Goal: Transaction & Acquisition: Purchase product/service

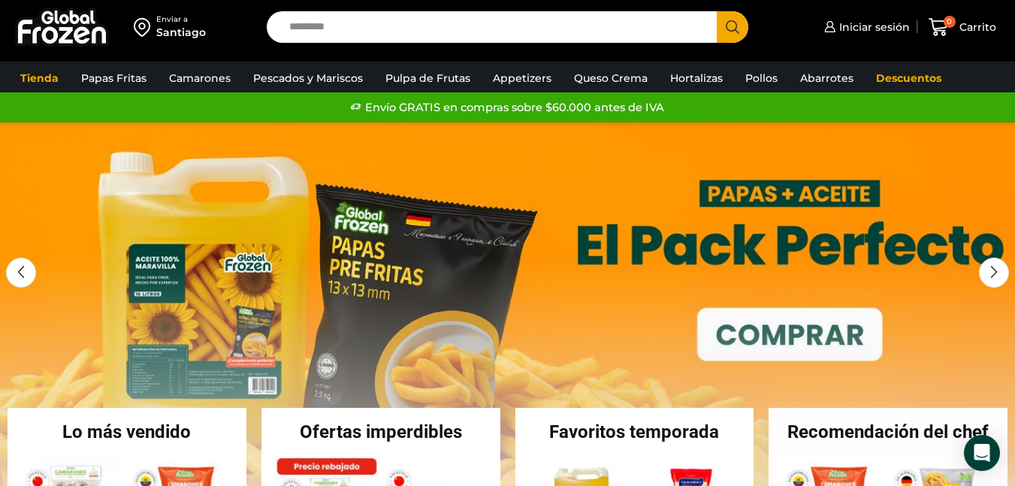
click at [528, 29] on input "Search input" at bounding box center [495, 27] width 427 height 32
click at [511, 82] on link "Appetizers" at bounding box center [522, 78] width 74 height 29
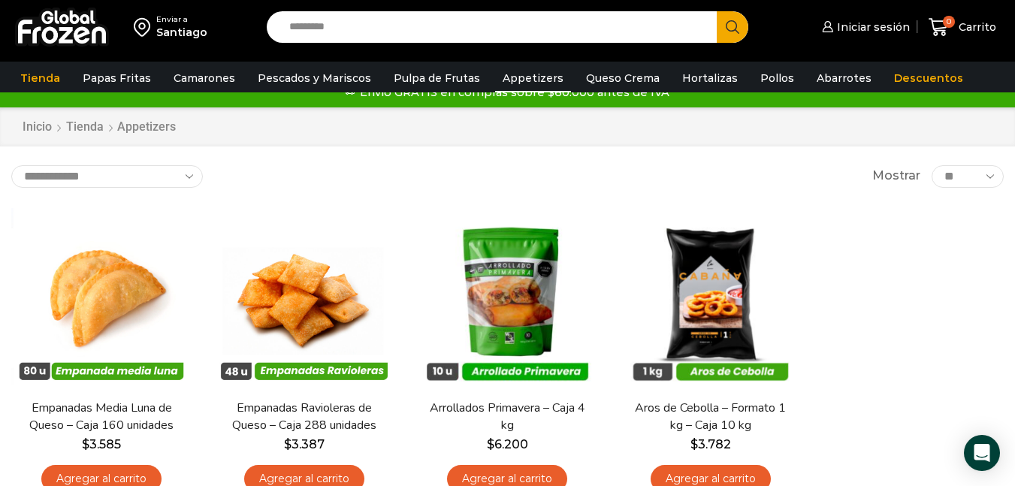
scroll to position [3, 0]
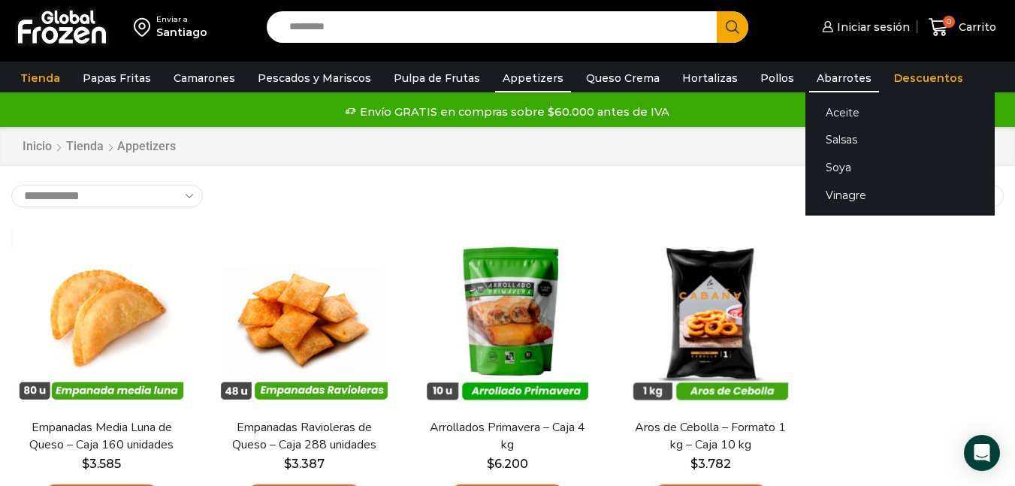
click at [809, 78] on link "Abarrotes" at bounding box center [844, 78] width 70 height 29
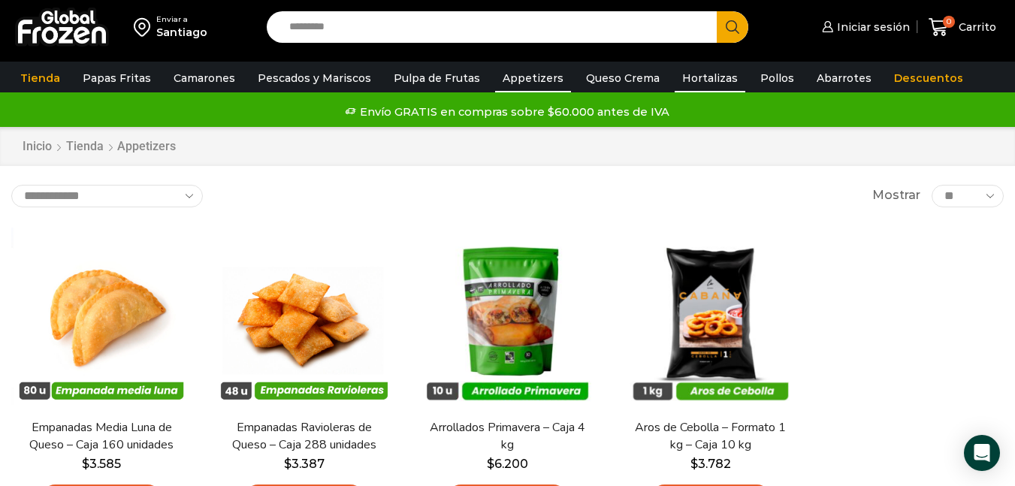
click at [675, 80] on link "Hortalizas" at bounding box center [709, 78] width 71 height 29
click at [614, 80] on link "Queso Crema" at bounding box center [622, 78] width 89 height 29
click at [427, 80] on link "Pulpa de Frutas" at bounding box center [436, 78] width 101 height 29
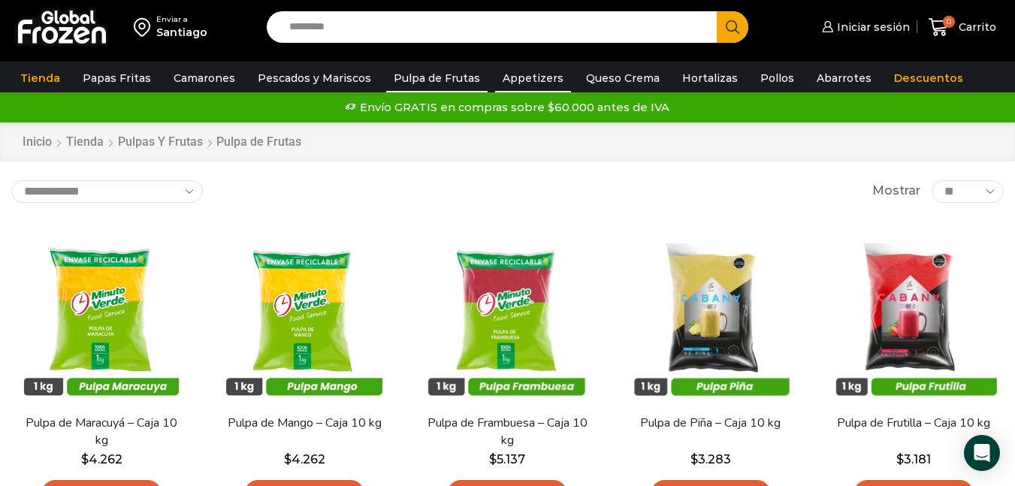
click at [506, 73] on link "Appetizers" at bounding box center [533, 78] width 76 height 29
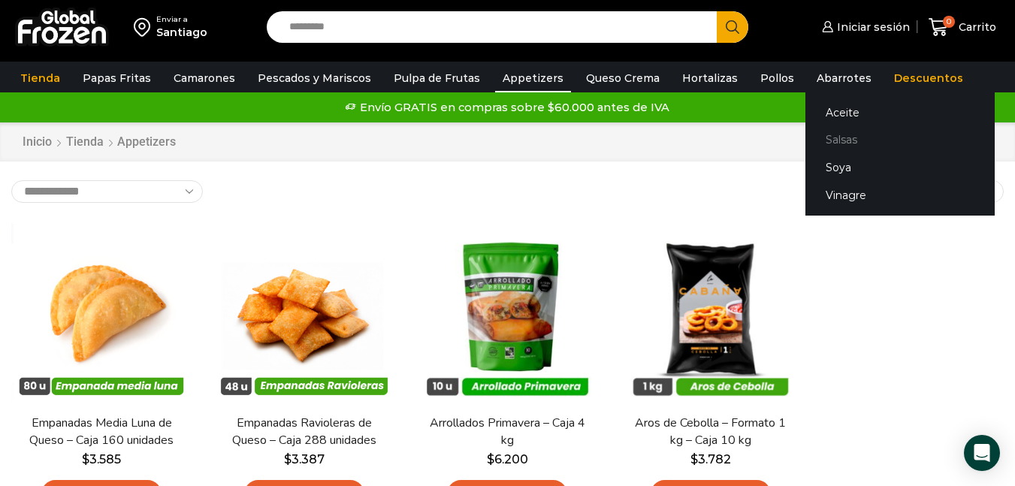
click at [821, 136] on link "Salsas" at bounding box center [899, 140] width 189 height 28
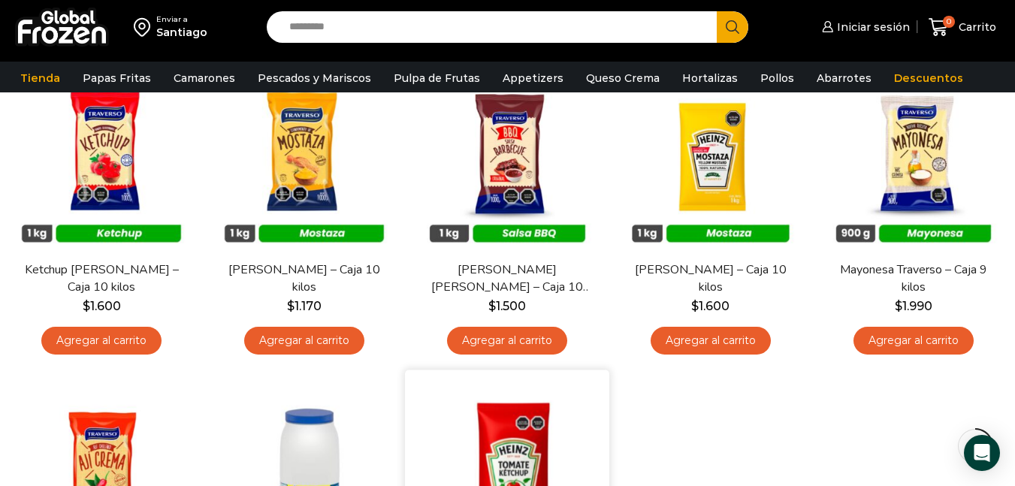
scroll to position [144, 0]
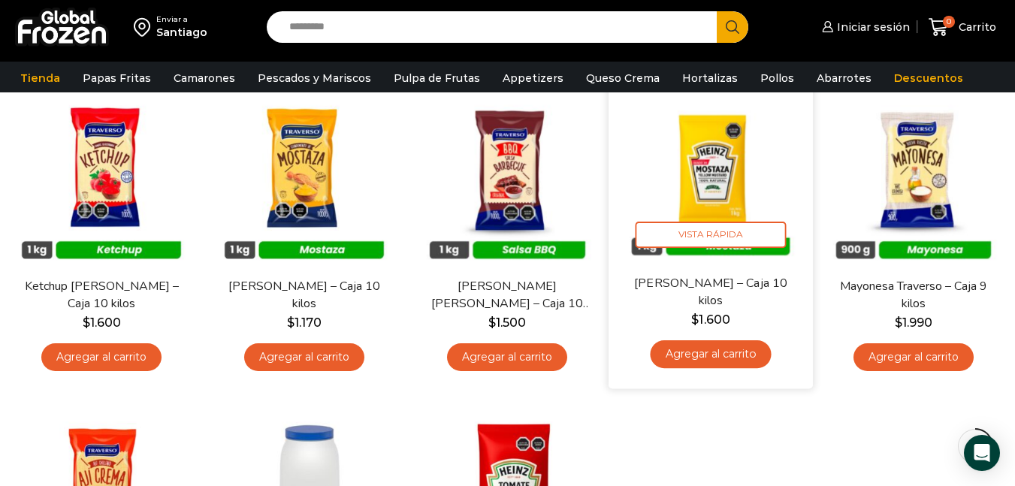
click at [701, 173] on img at bounding box center [711, 172] width 182 height 182
click at [696, 169] on img at bounding box center [711, 172] width 182 height 182
click at [709, 164] on img at bounding box center [711, 172] width 182 height 182
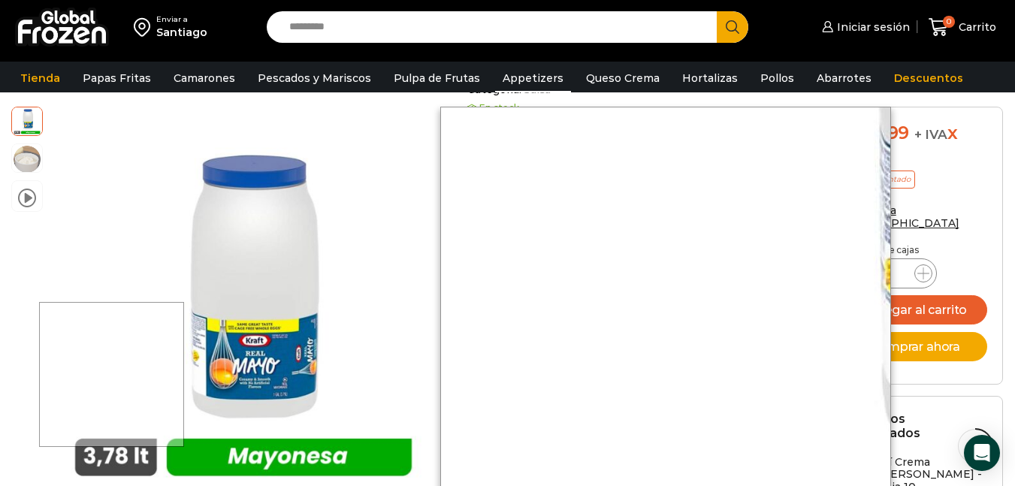
scroll to position [407, 0]
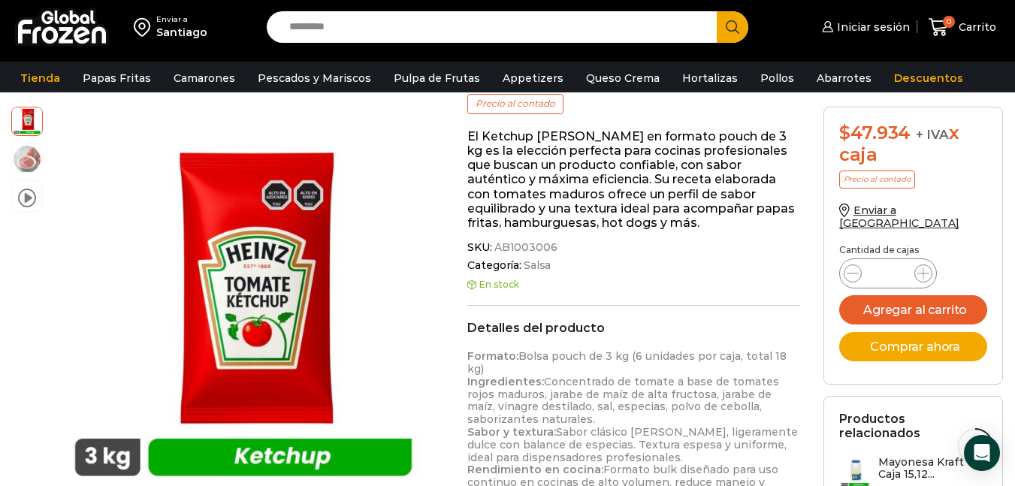
scroll to position [226, 0]
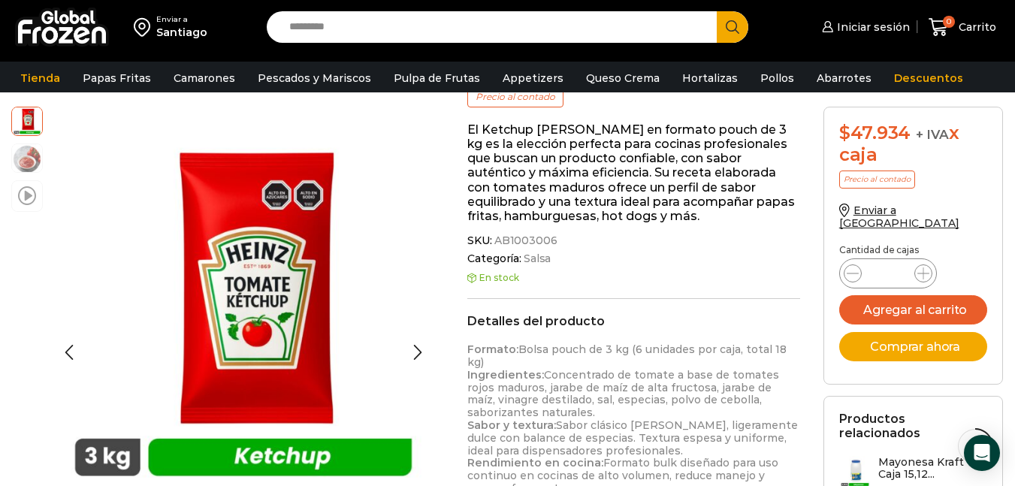
click at [29, 193] on span at bounding box center [27, 195] width 18 height 20
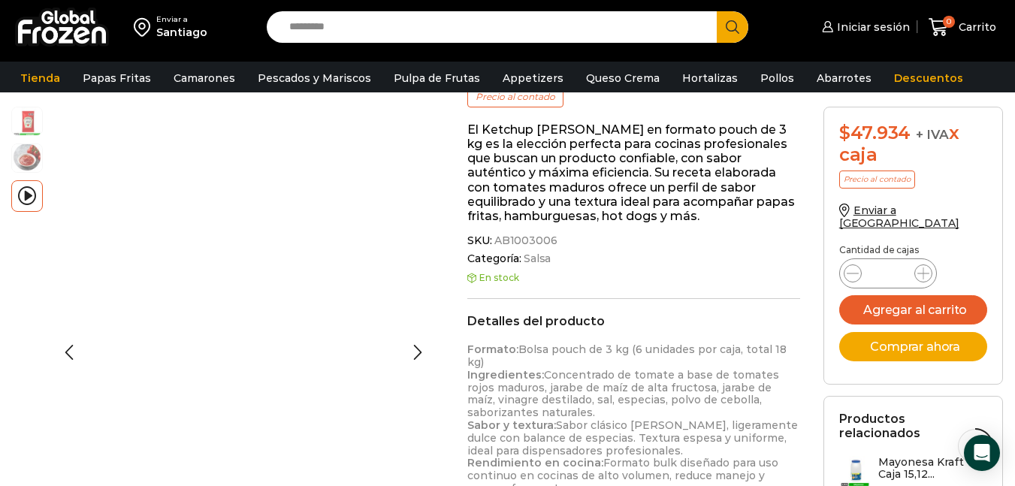
click at [27, 152] on img at bounding box center [27, 157] width 30 height 30
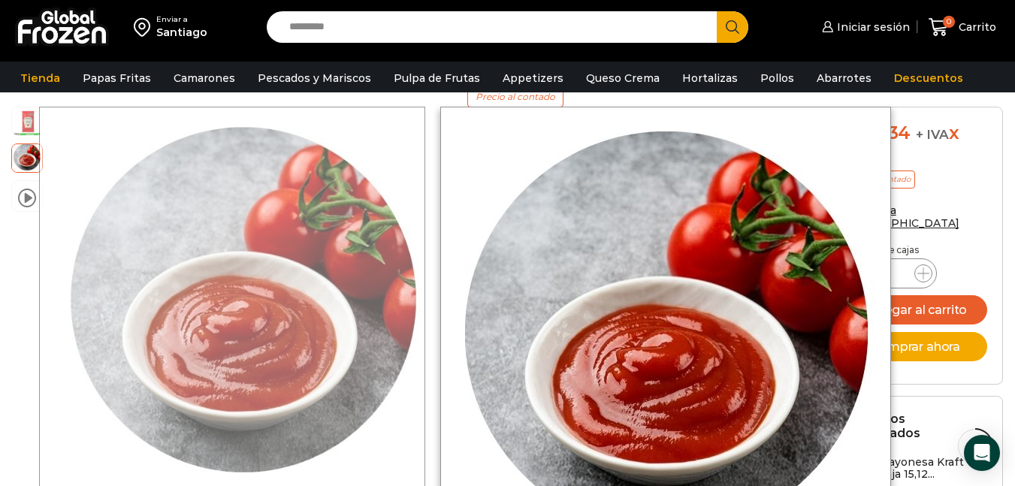
click at [39, 119] on div at bounding box center [232, 300] width 386 height 386
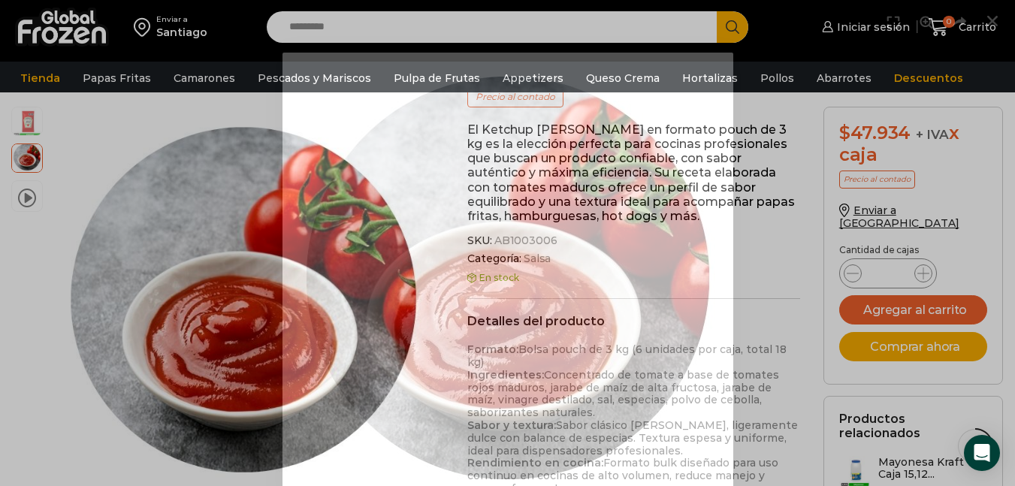
click at [26, 119] on div at bounding box center [507, 243] width 1015 height 486
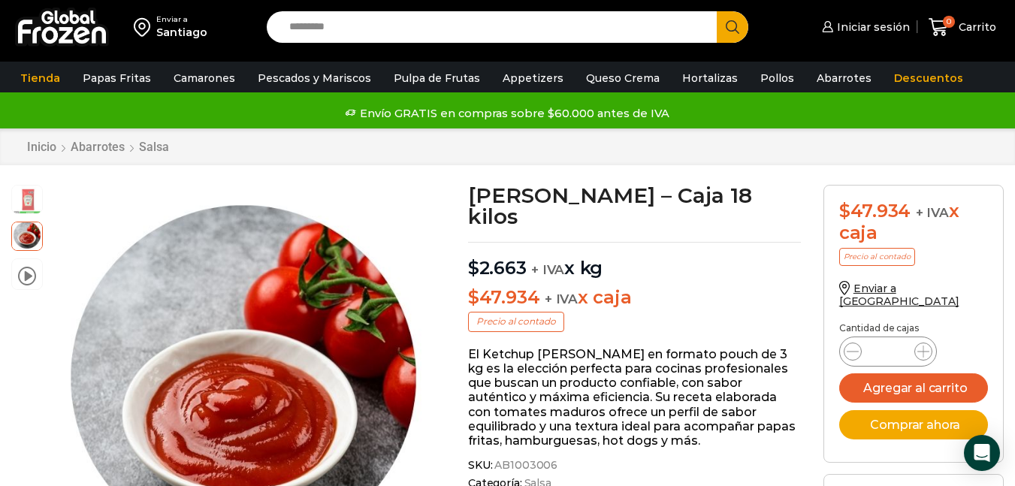
scroll to position [1, 0]
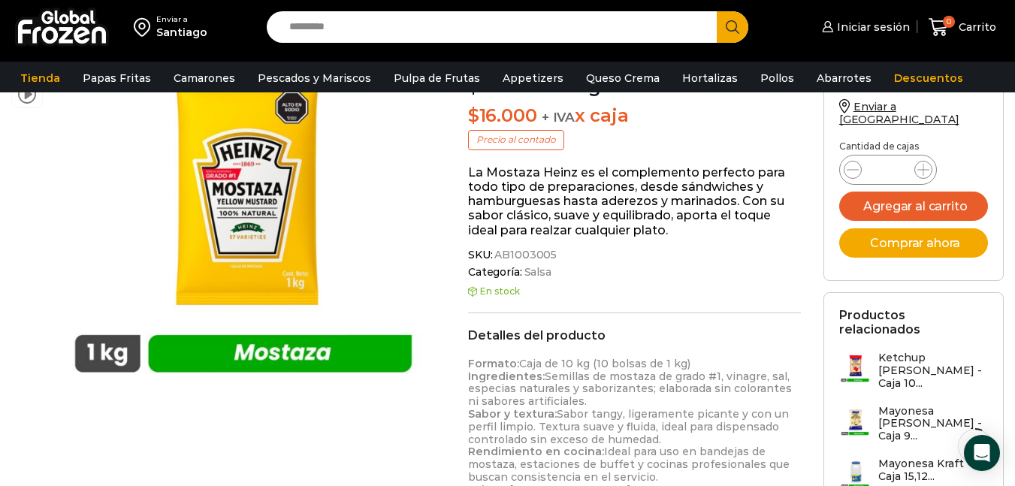
scroll to position [226, 0]
